Goal: Task Accomplishment & Management: Manage account settings

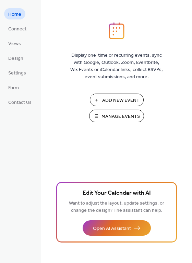
click at [115, 120] on span "Manage Events" at bounding box center [120, 116] width 38 height 7
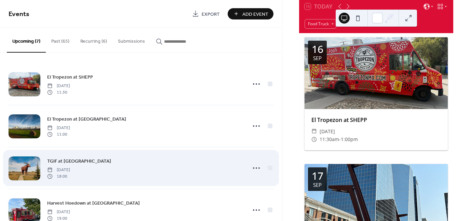
scroll to position [33, 0]
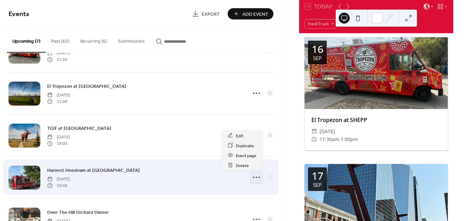
click at [255, 176] on icon at bounding box center [256, 177] width 11 height 11
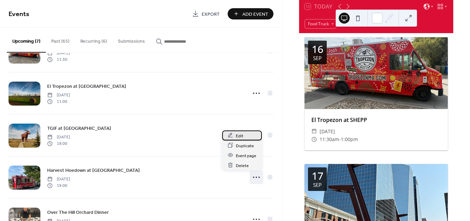
click at [241, 135] on span "Edit" at bounding box center [240, 135] width 8 height 7
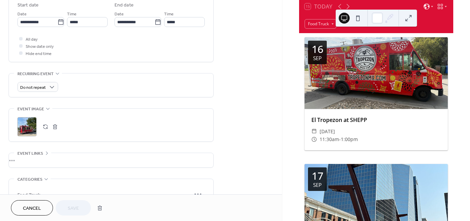
scroll to position [231, 0]
click at [55, 129] on button "button" at bounding box center [55, 126] width 10 height 10
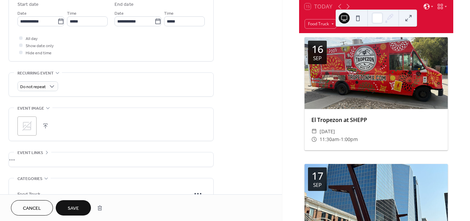
click at [26, 122] on icon at bounding box center [27, 126] width 11 height 11
click at [80, 205] on button "Save" at bounding box center [73, 207] width 35 height 15
